Goal: Check status

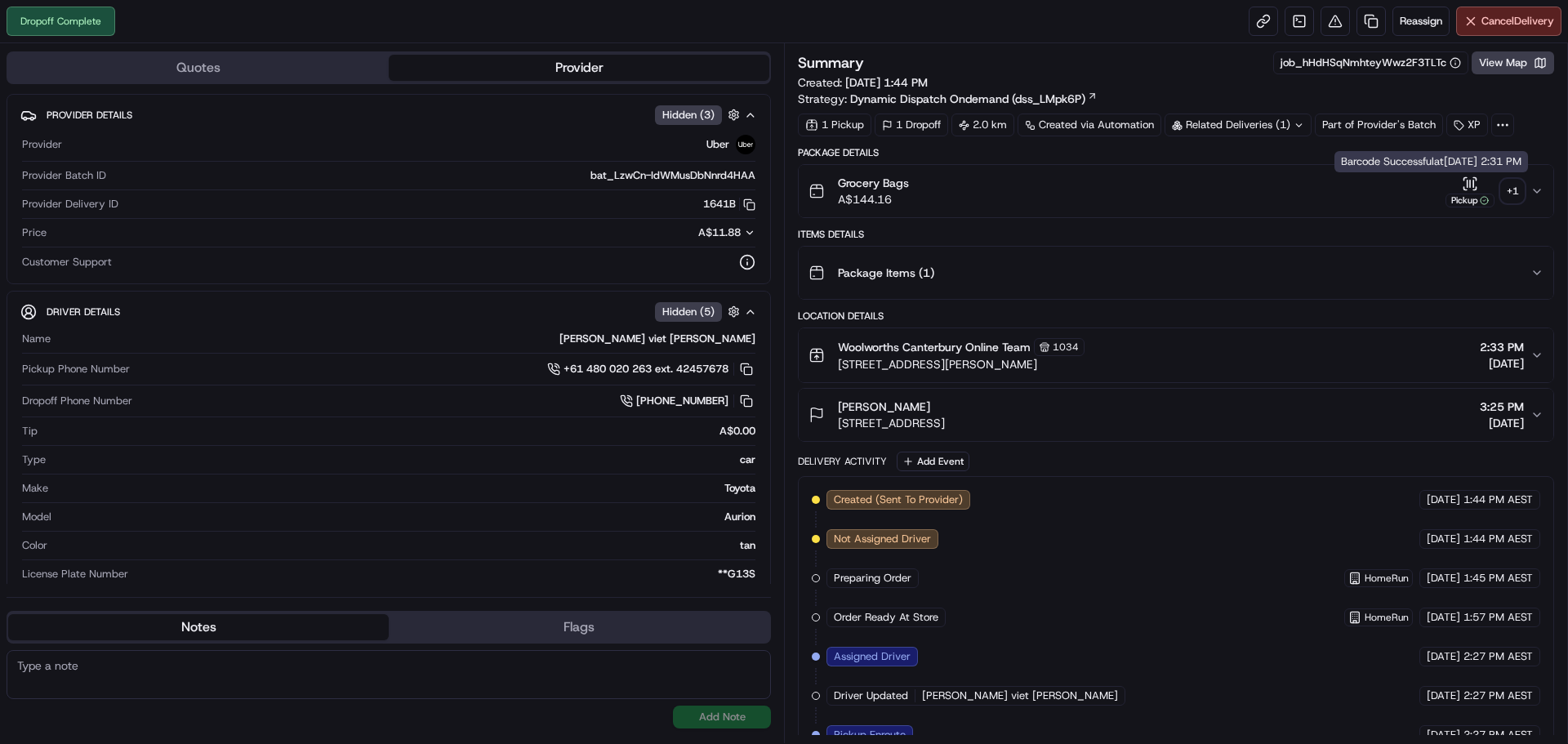
click at [1468, 194] on div "Pickup" at bounding box center [1469, 200] width 49 height 14
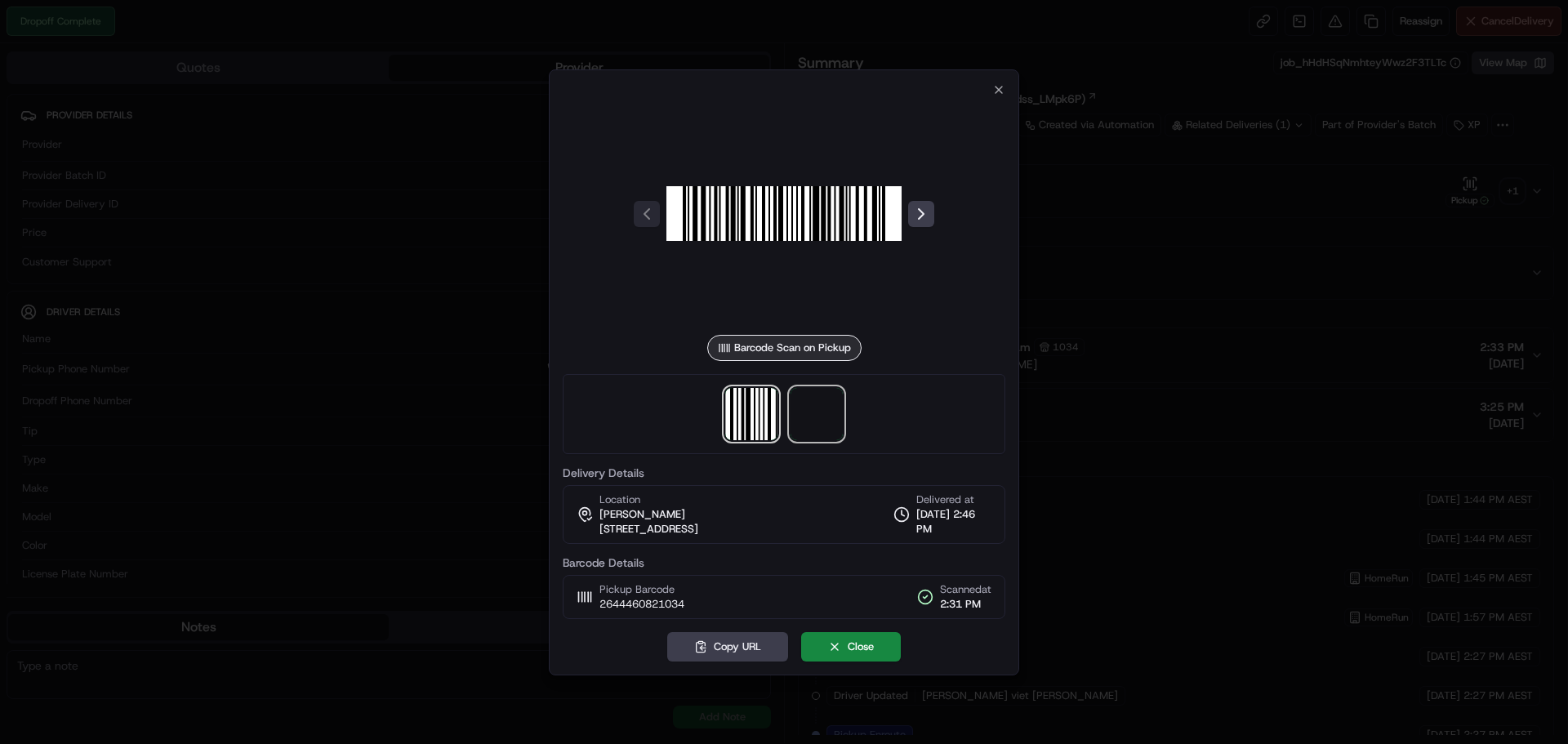
click at [826, 409] on span at bounding box center [817, 413] width 52 height 52
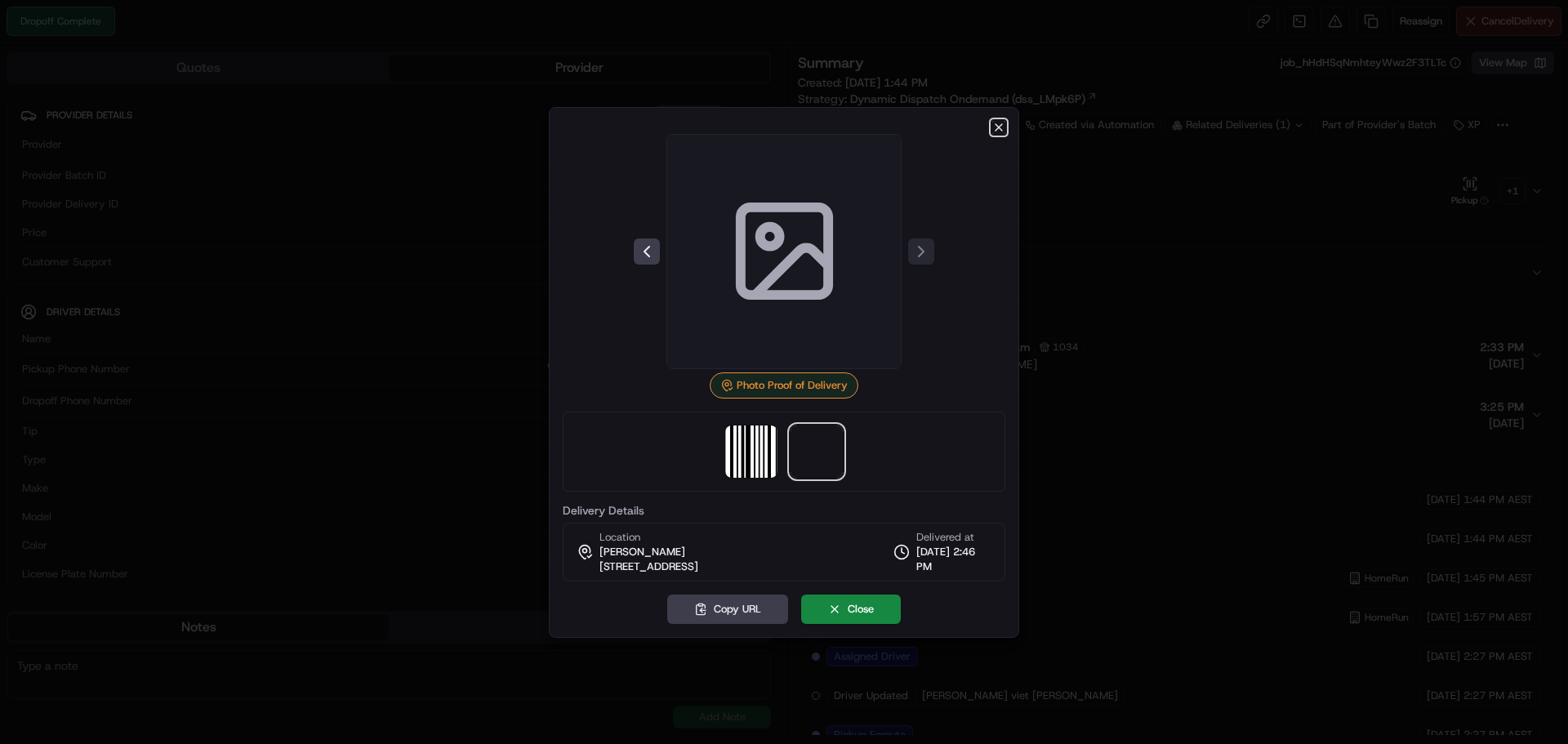
click at [1004, 124] on icon "button" at bounding box center [999, 128] width 13 height 13
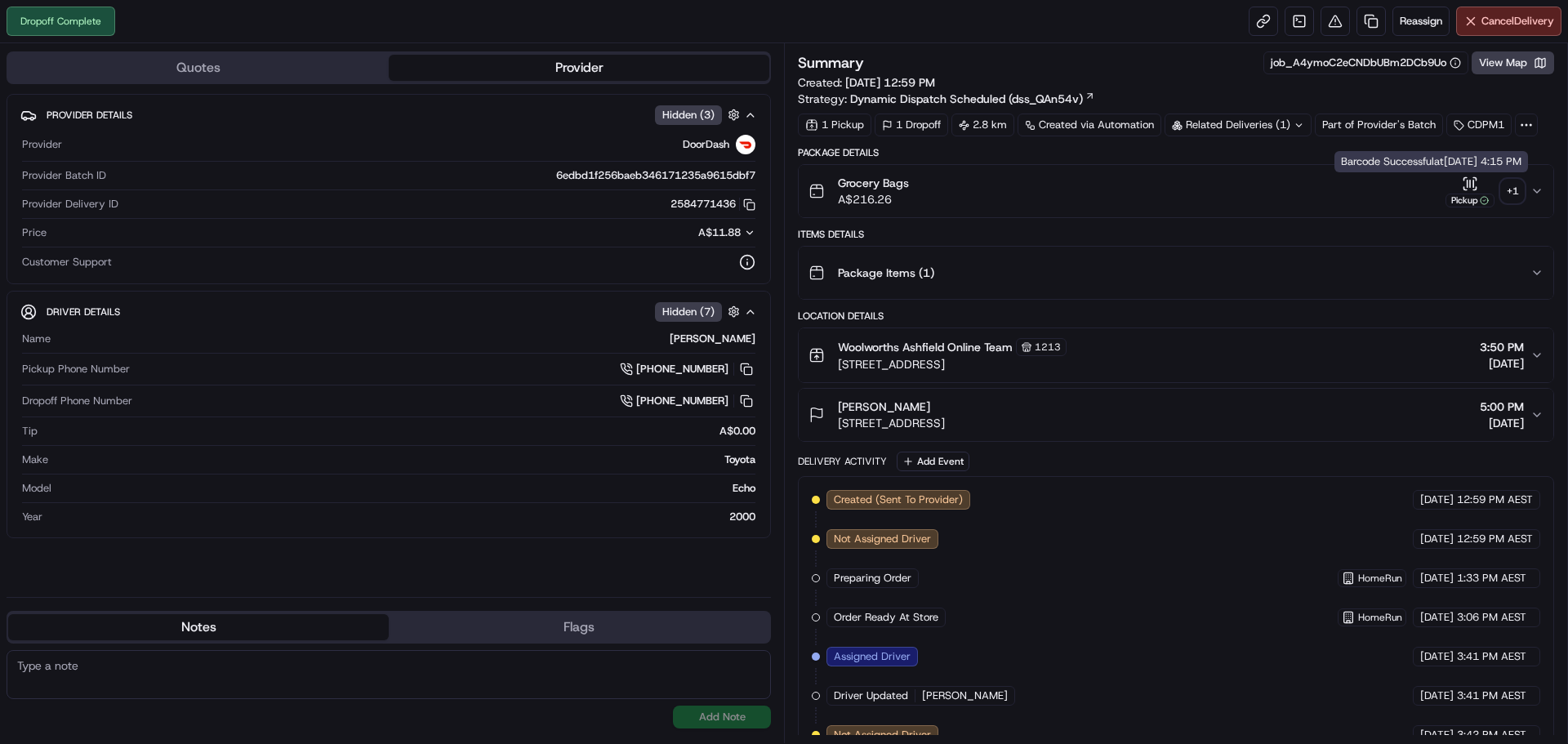
click at [1470, 191] on icon "button" at bounding box center [1470, 184] width 17 height 17
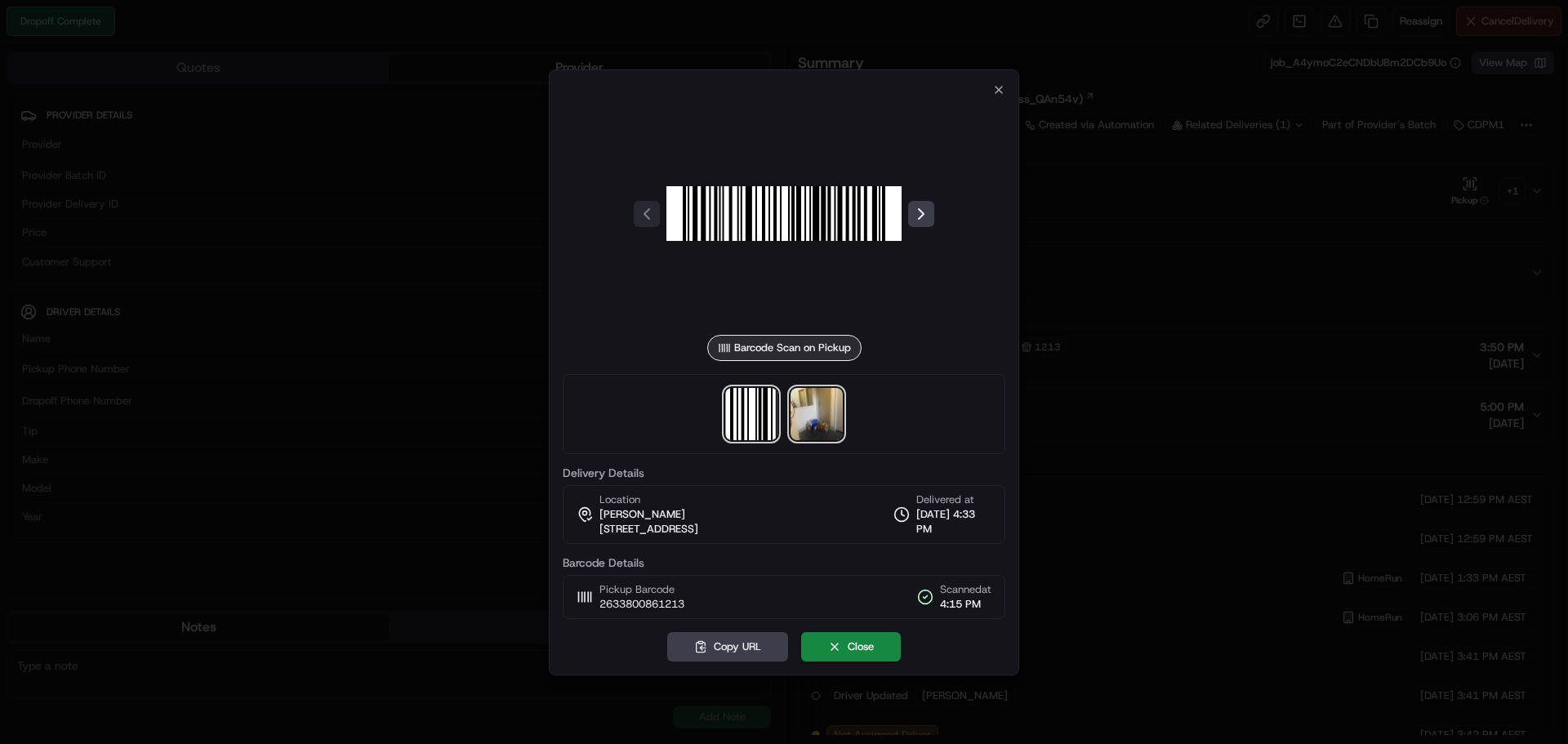
click at [815, 417] on img at bounding box center [817, 413] width 52 height 52
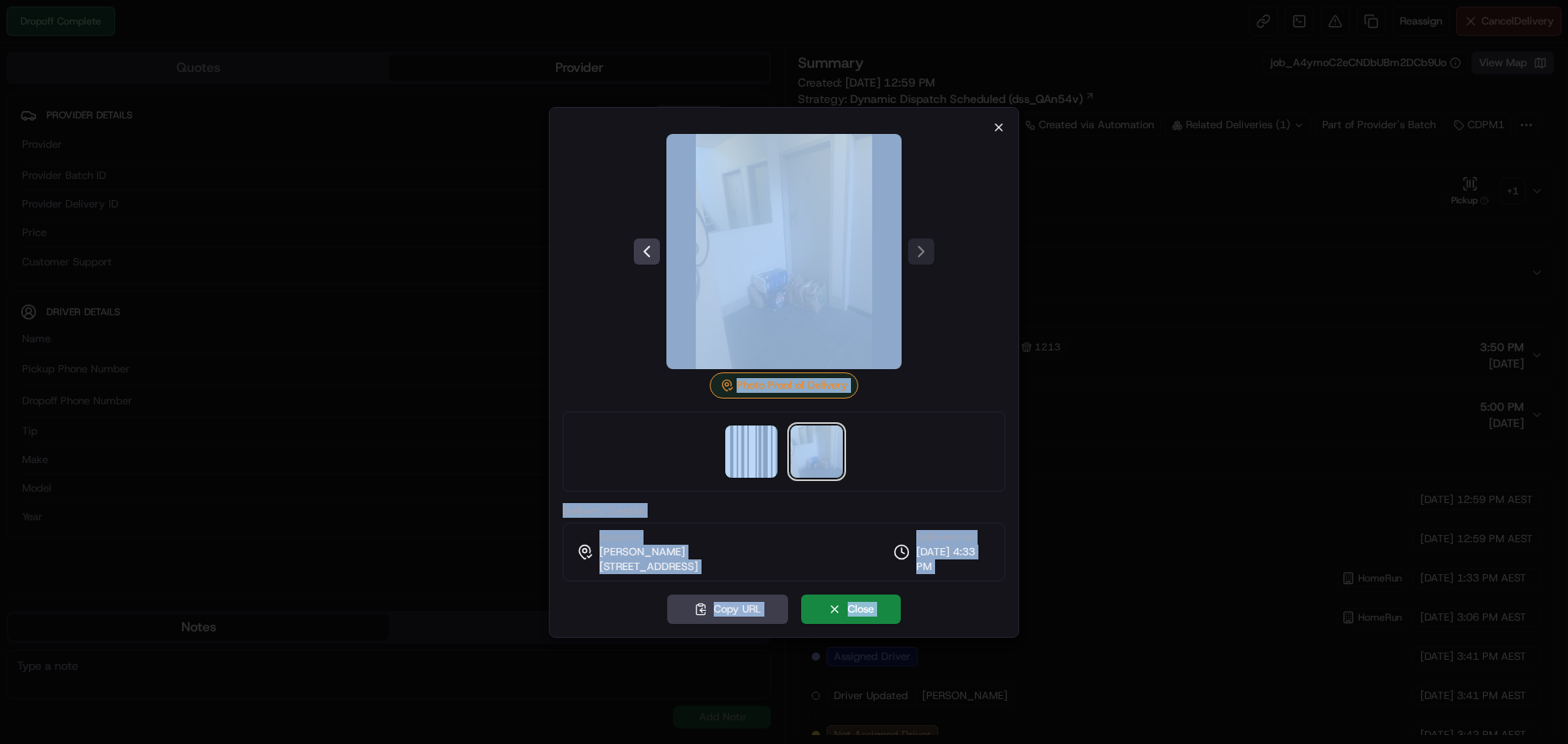
click at [992, 126] on div "Photo Proof of Delivery Delivery Details Location [PERSON_NAME] [STREET_ADDRESS…" at bounding box center [784, 372] width 470 height 531
